Goal: Information Seeking & Learning: Learn about a topic

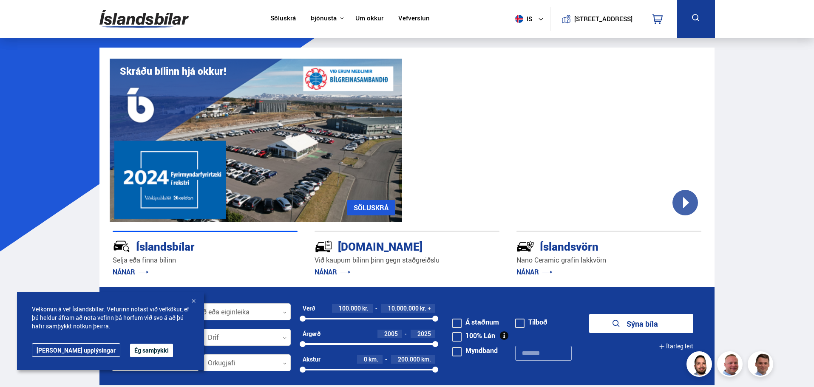
click at [369, 17] on link "Um okkur" at bounding box center [369, 18] width 28 height 9
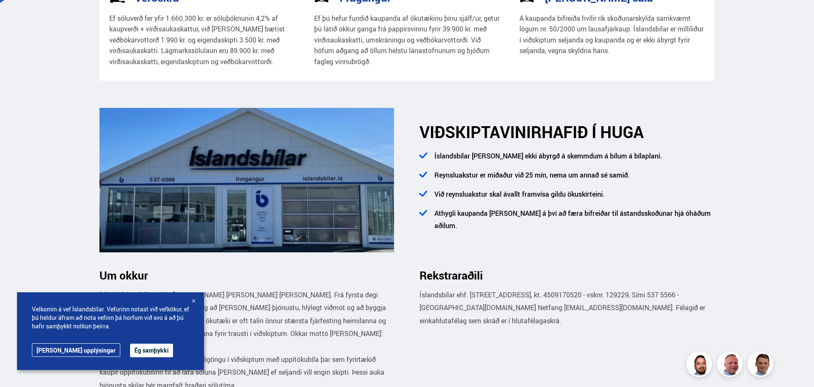
scroll to position [255, 0]
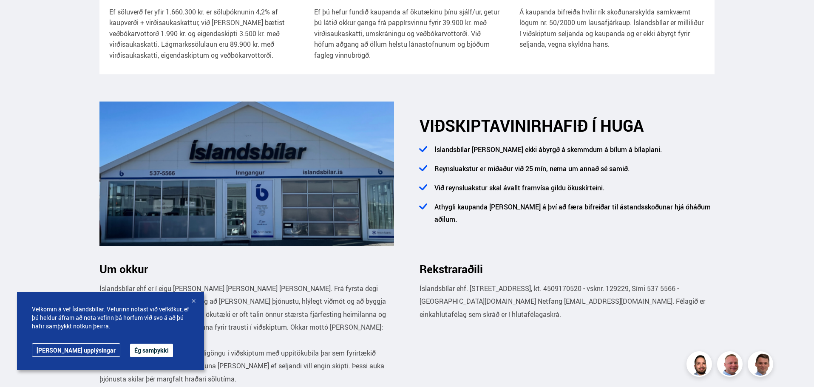
click at [193, 300] on div at bounding box center [193, 301] width 8 height 8
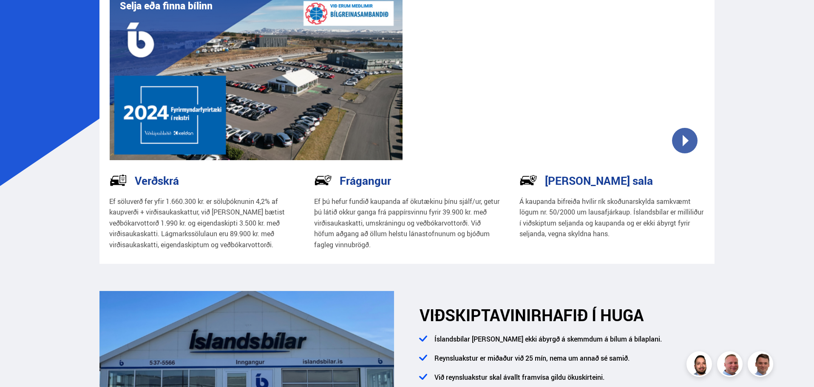
scroll to position [0, 0]
